Goal: Find specific page/section: Find specific page/section

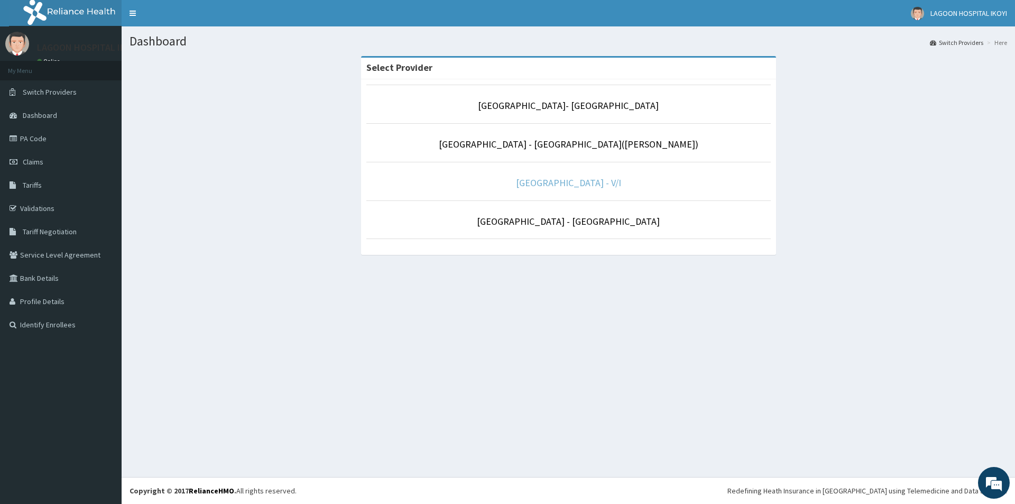
click at [557, 185] on link "[GEOGRAPHIC_DATA] - V/I" at bounding box center [568, 183] width 105 height 12
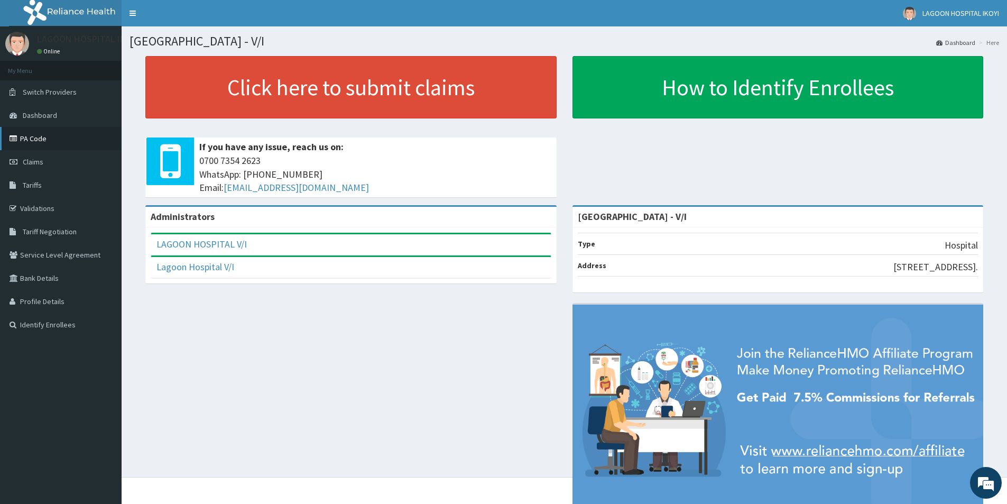
click at [42, 140] on link "PA Code" at bounding box center [61, 138] width 122 height 23
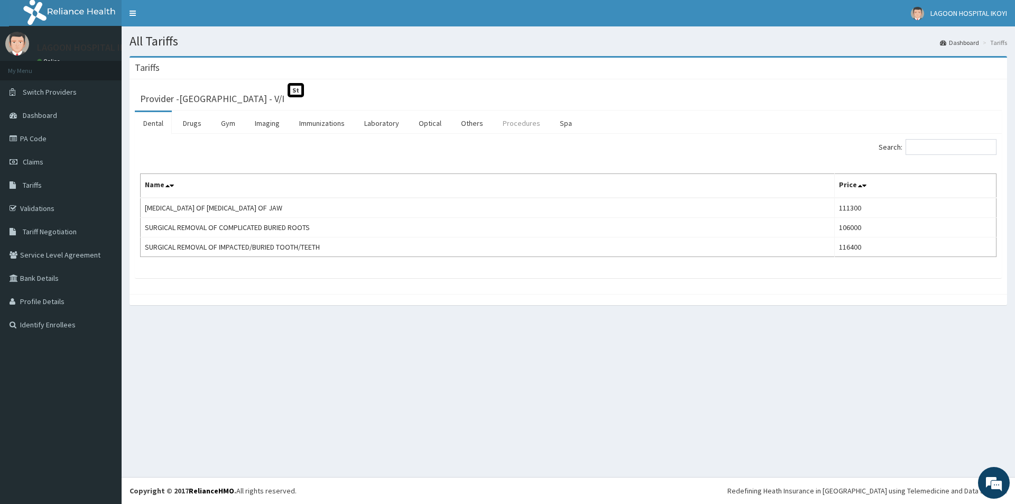
click at [525, 124] on link "Procedures" at bounding box center [521, 123] width 54 height 22
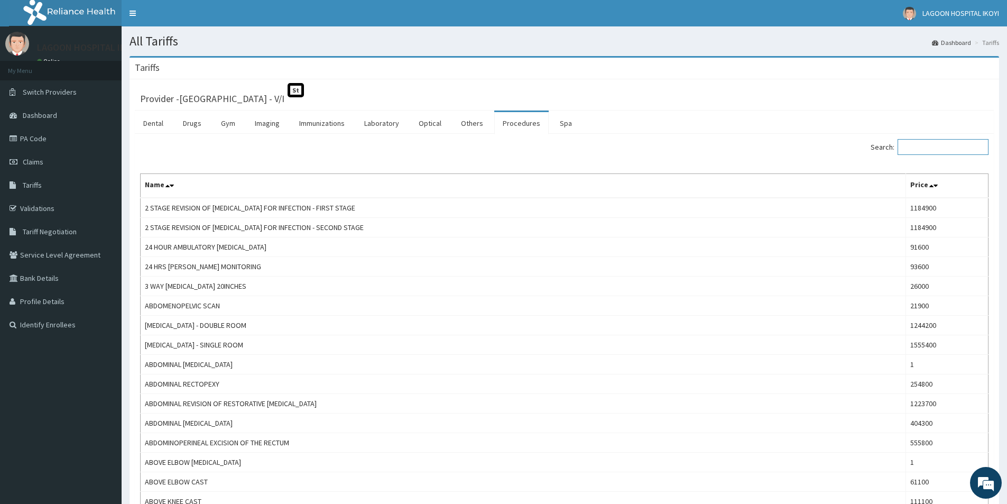
click at [917, 146] on input "Search:" at bounding box center [943, 147] width 91 height 16
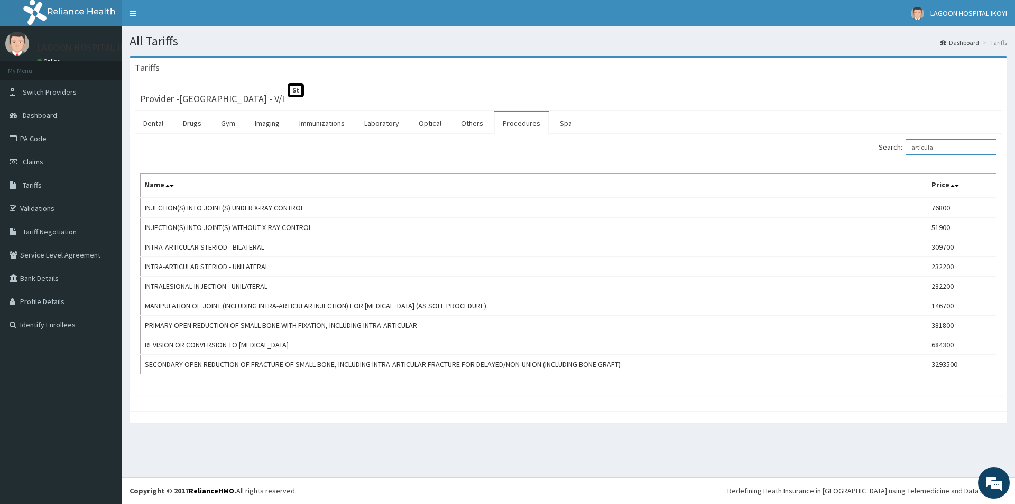
type input "articula"
